Goal: Check status: Check status

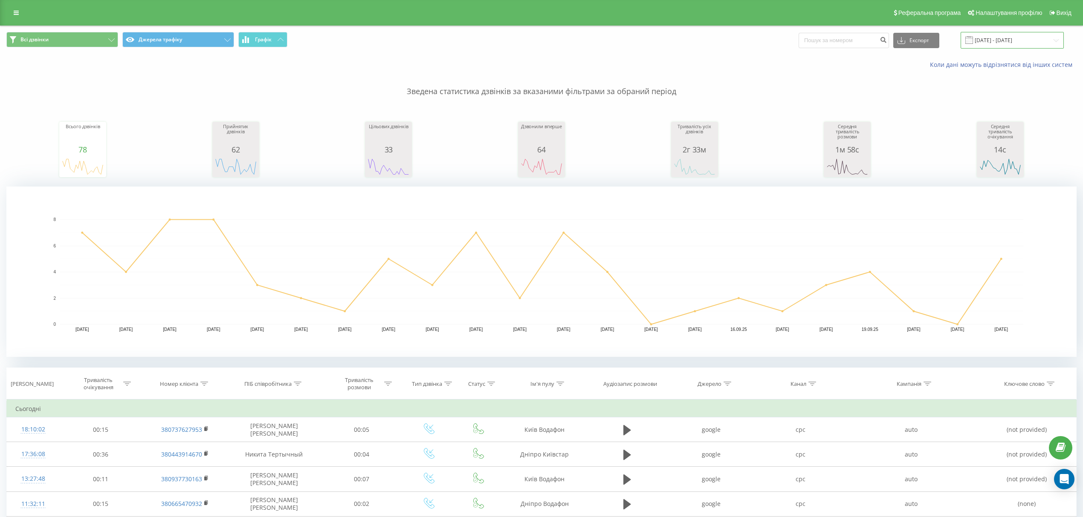
click at [1008, 38] on input "[DATE] - [DATE]" at bounding box center [1011, 40] width 103 height 17
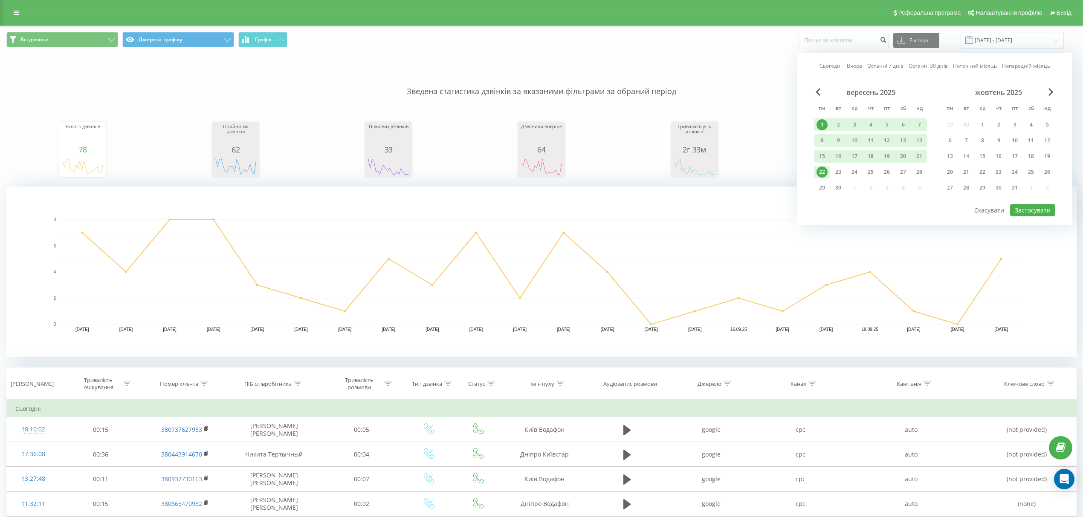
click at [820, 123] on div "1" at bounding box center [821, 124] width 11 height 11
click at [836, 167] on div "23" at bounding box center [837, 172] width 11 height 11
drag, startPoint x: 1027, startPoint y: 211, endPoint x: 994, endPoint y: 192, distance: 38.2
click at [1026, 210] on button "Застосувати" at bounding box center [1032, 210] width 45 height 12
type input "[DATE] - [DATE]"
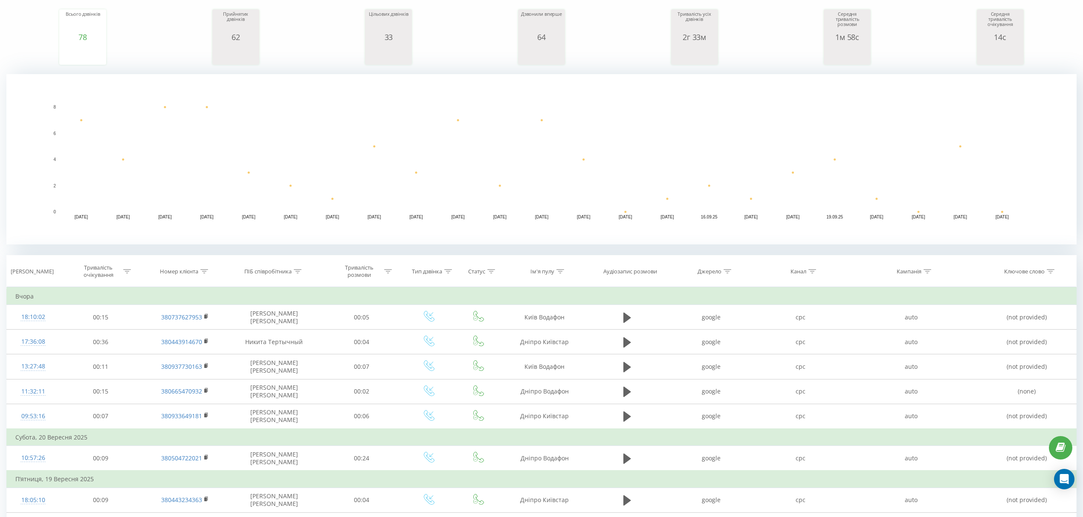
scroll to position [113, 0]
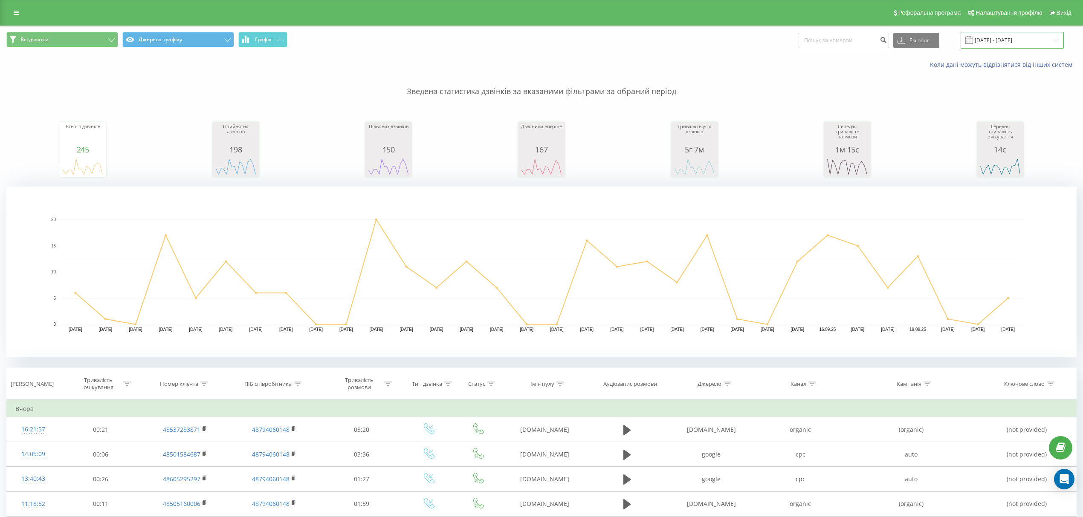
click at [983, 43] on input "22.08.2025 - 22.09.2025" at bounding box center [1011, 40] width 103 height 17
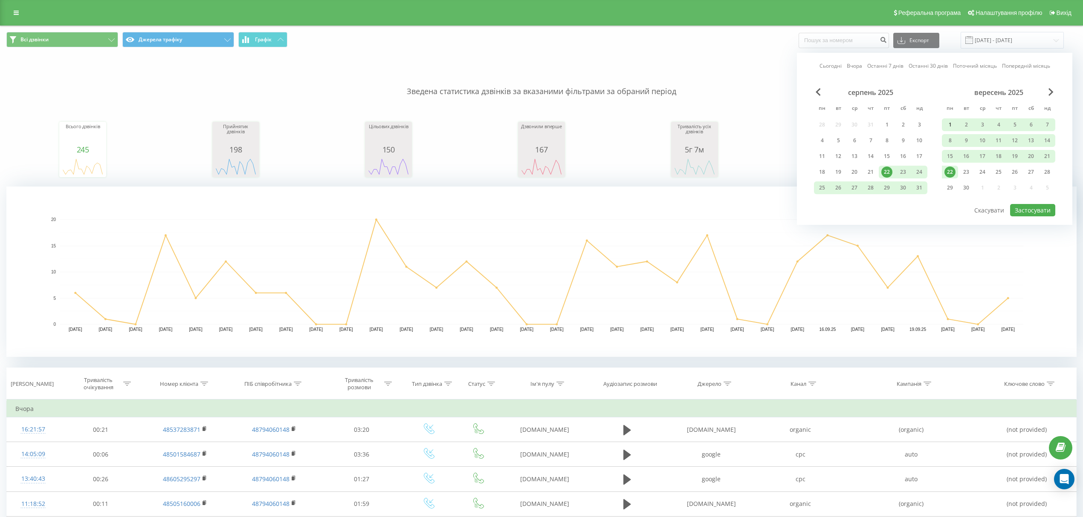
click at [947, 122] on div "1" at bounding box center [949, 124] width 11 height 11
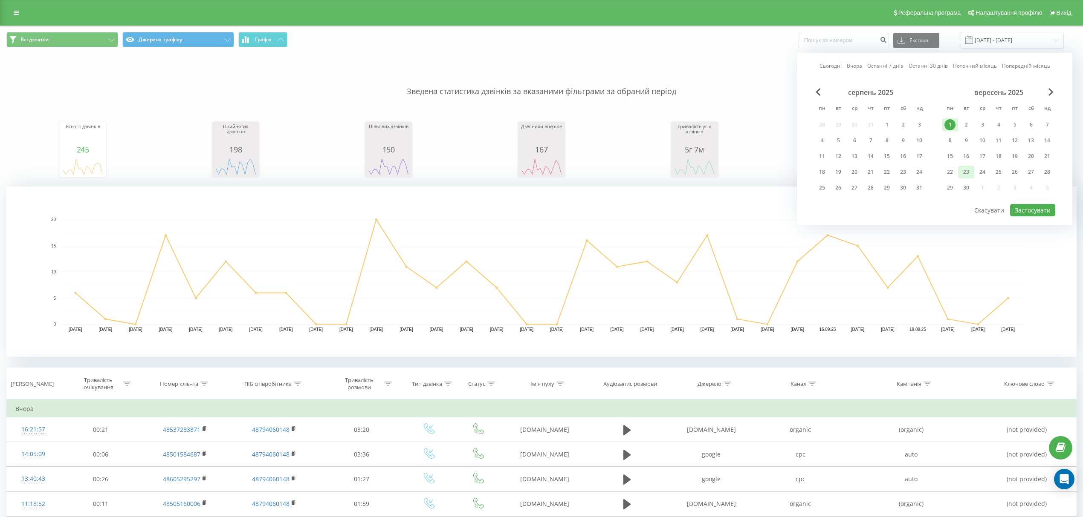
click at [968, 171] on div "23" at bounding box center [965, 172] width 11 height 11
click at [1025, 208] on button "Застосувати" at bounding box center [1032, 210] width 45 height 12
type input "[DATE] - [DATE]"
